Goal: Task Accomplishment & Management: Use online tool/utility

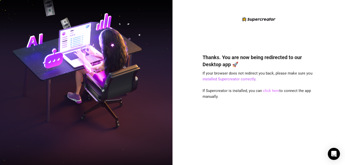
click at [273, 90] on link "click here" at bounding box center [271, 90] width 16 height 5
click at [270, 91] on link "click here" at bounding box center [271, 90] width 16 height 5
click at [271, 90] on link "click here" at bounding box center [271, 90] width 16 height 5
click at [272, 71] on div "Thanks. You are now being redirected to our Desktop app 🚀 If your browser does …" at bounding box center [259, 102] width 113 height 110
click at [277, 91] on link "click here" at bounding box center [271, 90] width 16 height 5
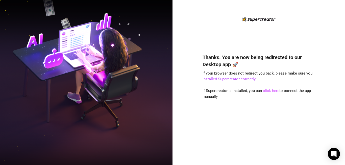
click at [274, 91] on link "click here" at bounding box center [271, 90] width 16 height 5
click at [265, 91] on link "click here" at bounding box center [271, 90] width 16 height 5
click at [267, 90] on link "click here" at bounding box center [271, 90] width 16 height 5
click at [272, 91] on link "click here" at bounding box center [271, 90] width 16 height 5
click at [267, 90] on link "click here" at bounding box center [271, 90] width 16 height 5
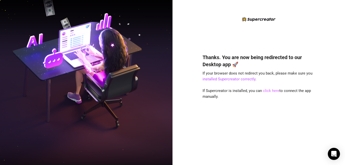
click at [274, 90] on link "click here" at bounding box center [271, 90] width 16 height 5
click at [272, 92] on link "click here" at bounding box center [271, 90] width 16 height 5
click at [275, 91] on link "click here" at bounding box center [271, 90] width 16 height 5
click at [262, 91] on span "If Supercreator is installed, you can click here to connect the app manually." at bounding box center [257, 93] width 108 height 11
click at [266, 91] on link "click here" at bounding box center [271, 90] width 16 height 5
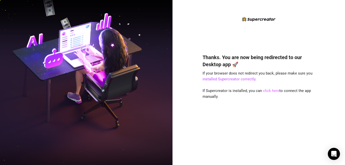
click at [275, 91] on link "click here" at bounding box center [271, 90] width 16 height 5
click at [273, 90] on link "click here" at bounding box center [271, 90] width 16 height 5
click at [277, 91] on link "click here" at bounding box center [271, 90] width 16 height 5
click at [277, 90] on link "click here" at bounding box center [271, 90] width 16 height 5
click at [266, 90] on link "click here" at bounding box center [271, 90] width 16 height 5
